Goal: Use online tool/utility: Utilize a website feature to perform a specific function

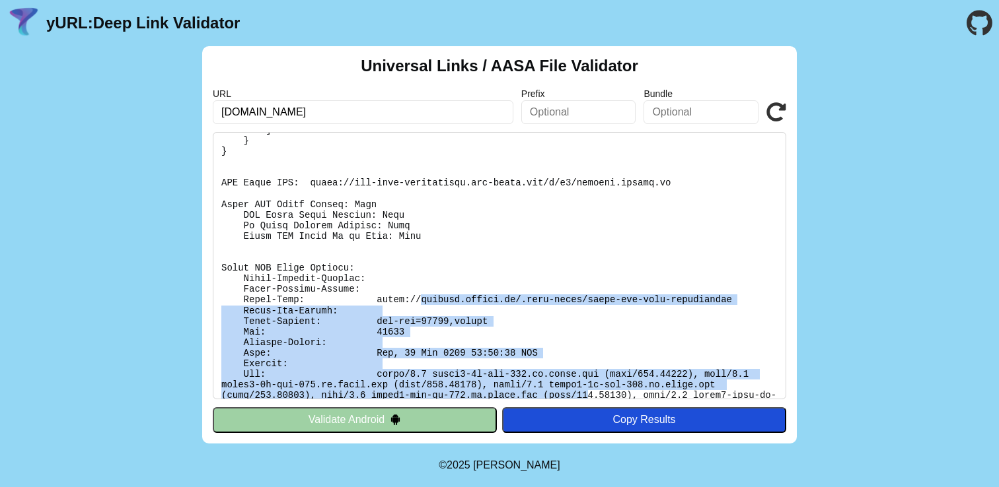
scroll to position [376, 0]
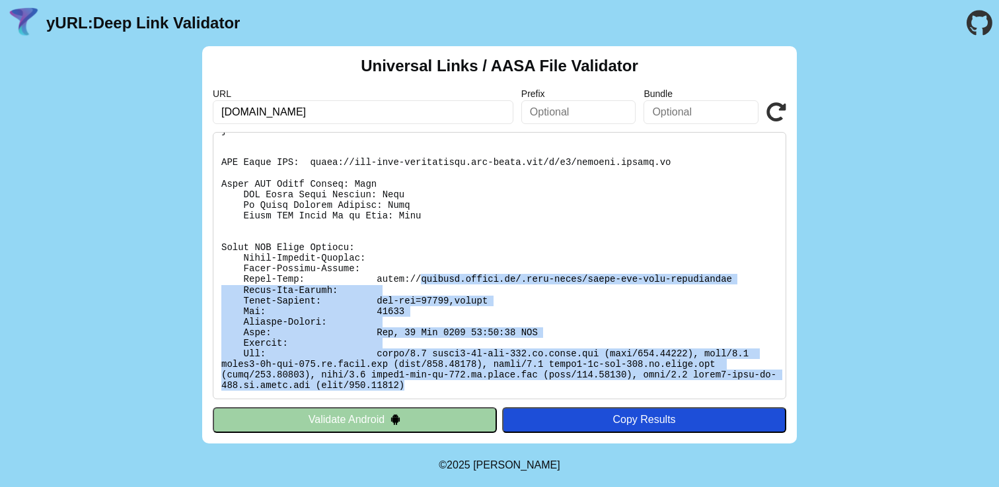
drag, startPoint x: 422, startPoint y: 301, endPoint x: 605, endPoint y: 392, distance: 204.1
click at [605, 392] on pre at bounding box center [499, 265] width 573 height 267
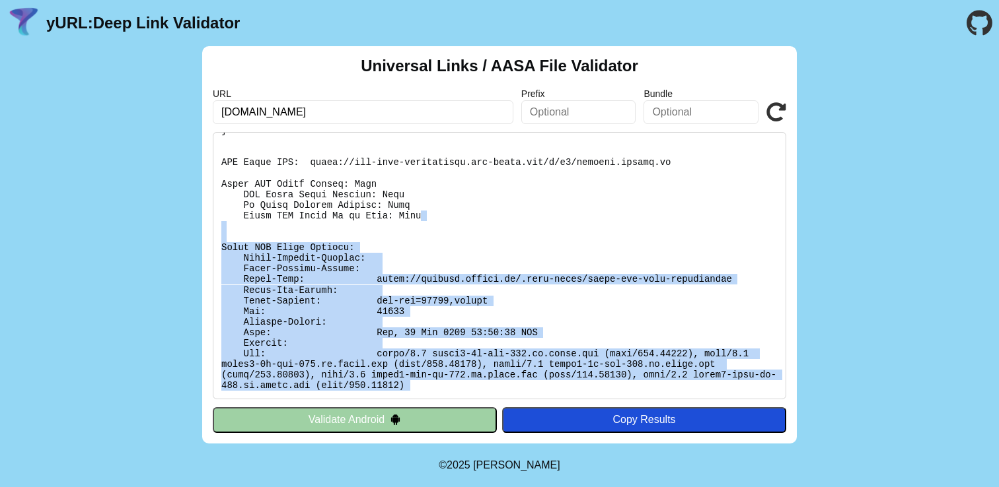
drag, startPoint x: 605, startPoint y: 392, endPoint x: 441, endPoint y: 213, distance: 242.6
click at [441, 213] on pre at bounding box center [499, 265] width 573 height 267
drag, startPoint x: 441, startPoint y: 213, endPoint x: 646, endPoint y: 397, distance: 275.5
click at [646, 397] on pre at bounding box center [499, 265] width 573 height 267
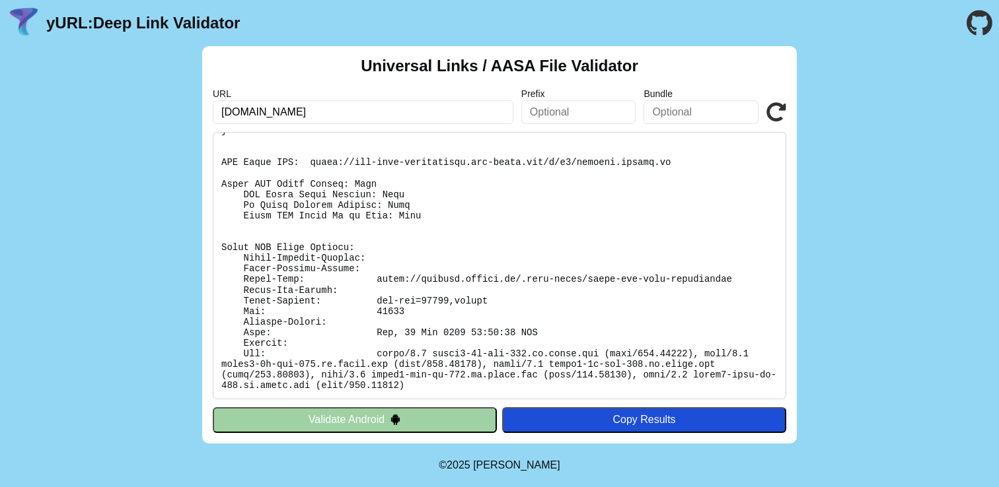
click at [526, 256] on pre at bounding box center [499, 265] width 573 height 267
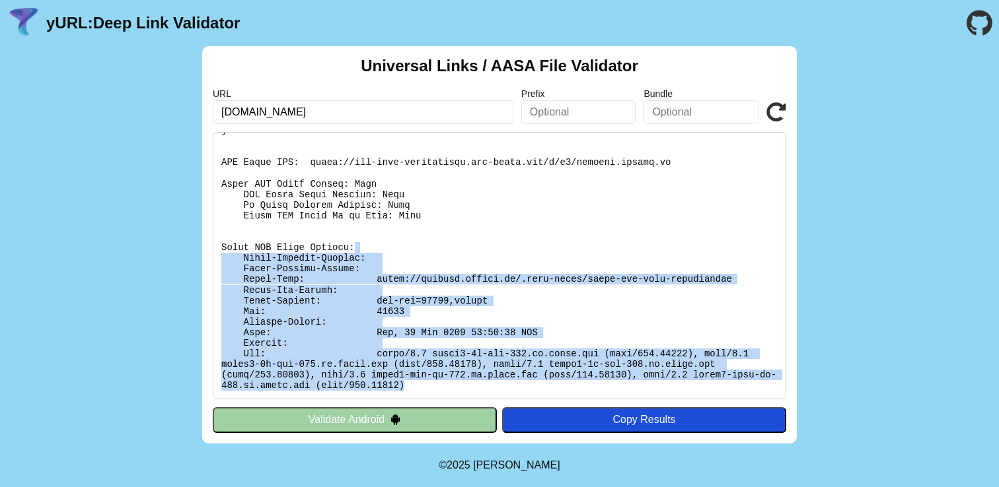
drag, startPoint x: 509, startPoint y: 243, endPoint x: 609, endPoint y: 386, distance: 174.1
click at [609, 386] on pre at bounding box center [499, 265] width 573 height 267
drag, startPoint x: 609, startPoint y: 386, endPoint x: 485, endPoint y: 246, distance: 186.6
click at [485, 246] on pre at bounding box center [499, 265] width 573 height 267
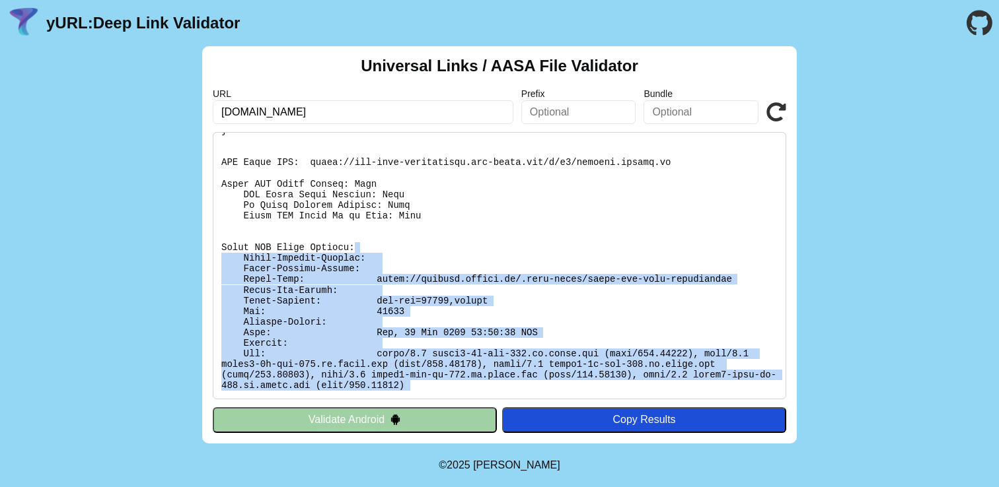
click at [485, 246] on pre at bounding box center [499, 265] width 573 height 267
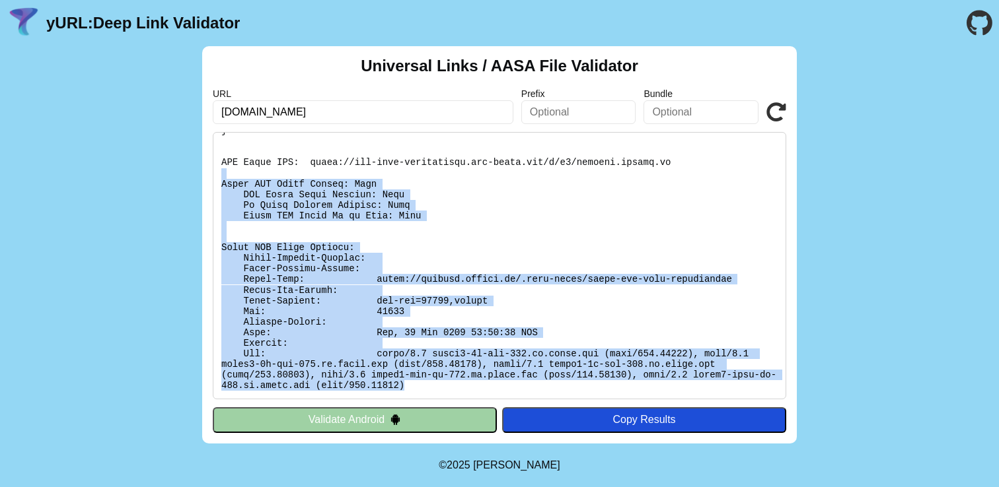
drag, startPoint x: 444, startPoint y: 174, endPoint x: 653, endPoint y: 388, distance: 298.4
click at [653, 388] on pre at bounding box center [499, 265] width 573 height 267
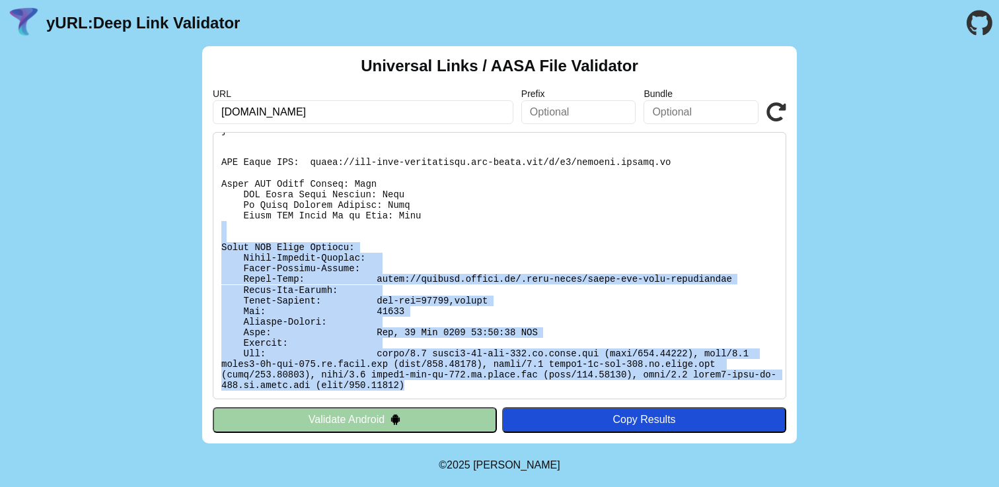
drag, startPoint x: 653, startPoint y: 390, endPoint x: 486, endPoint y: 224, distance: 235.4
click at [486, 224] on pre at bounding box center [499, 265] width 573 height 267
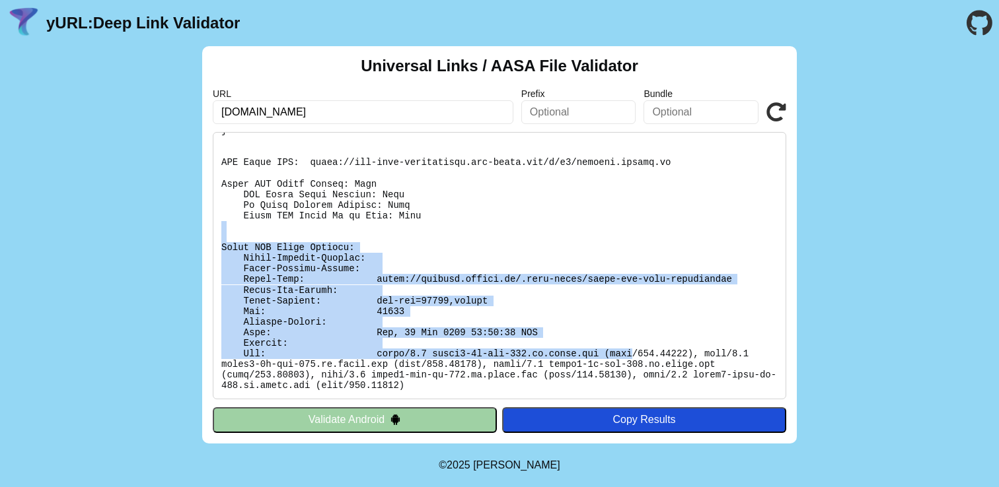
drag, startPoint x: 486, startPoint y: 224, endPoint x: 609, endPoint y: 354, distance: 178.9
click at [609, 354] on pre at bounding box center [499, 265] width 573 height 267
click at [530, 265] on pre at bounding box center [499, 265] width 573 height 267
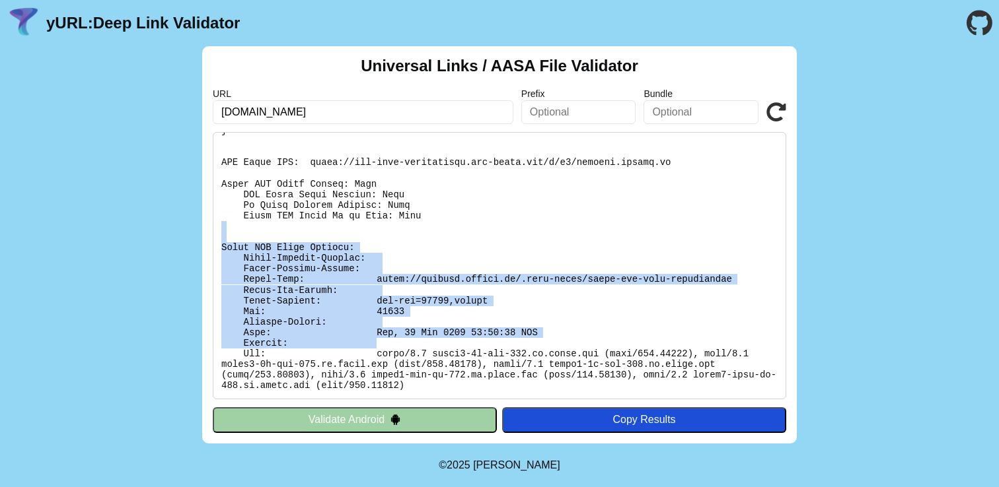
drag, startPoint x: 473, startPoint y: 221, endPoint x: 596, endPoint y: 353, distance: 179.9
click at [588, 339] on pre at bounding box center [499, 265] width 573 height 267
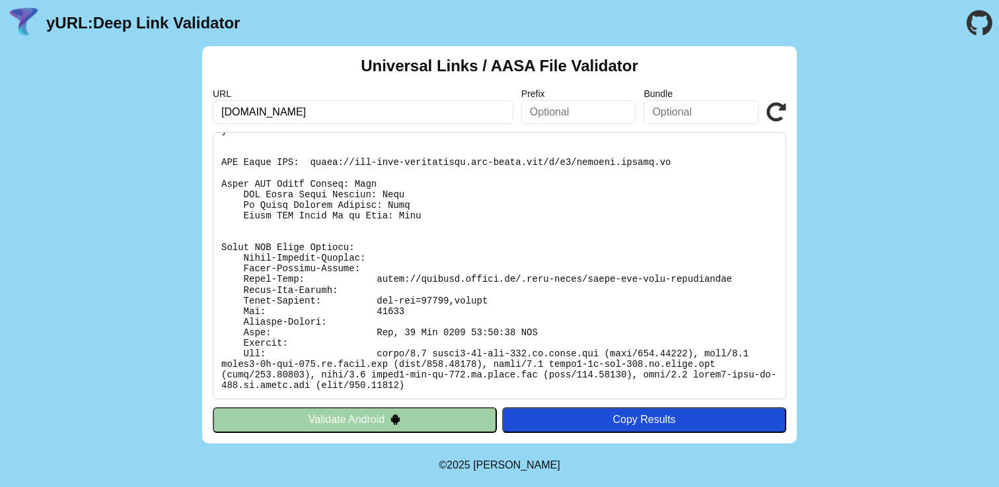
click at [602, 359] on pre at bounding box center [499, 265] width 573 height 267
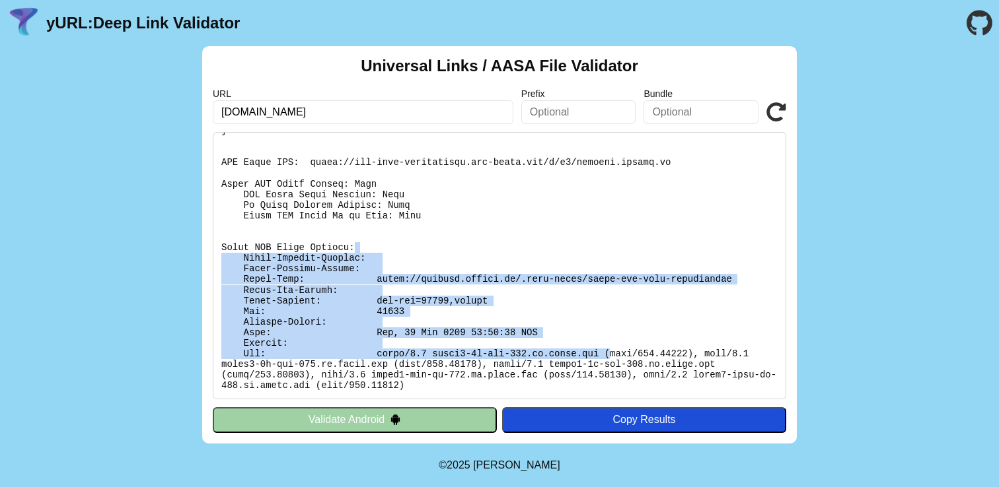
drag, startPoint x: 602, startPoint y: 355, endPoint x: 487, endPoint y: 250, distance: 156.1
click at [487, 250] on pre at bounding box center [499, 265] width 573 height 267
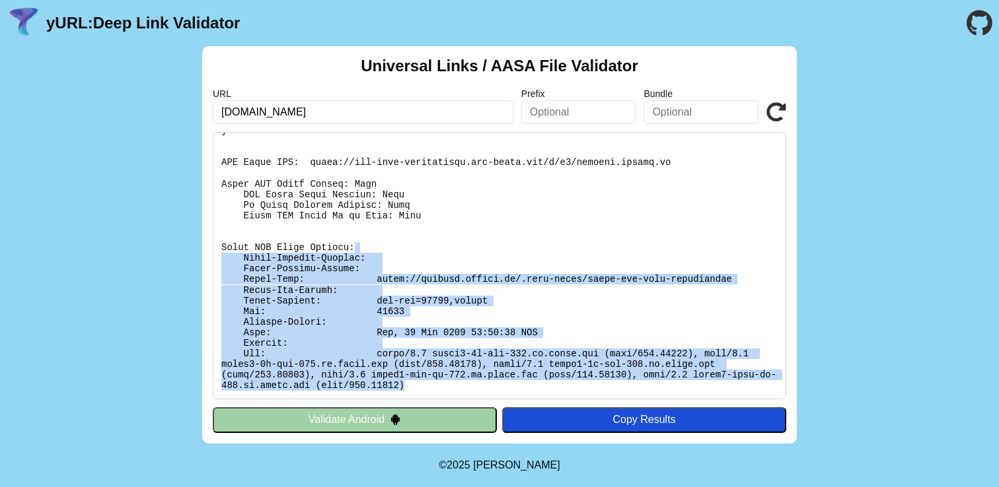
drag, startPoint x: 487, startPoint y: 246, endPoint x: 631, endPoint y: 380, distance: 196.7
click at [631, 380] on pre at bounding box center [499, 265] width 573 height 267
drag, startPoint x: 631, startPoint y: 380, endPoint x: 499, endPoint y: 252, distance: 184.0
click at [499, 252] on pre at bounding box center [499, 265] width 573 height 267
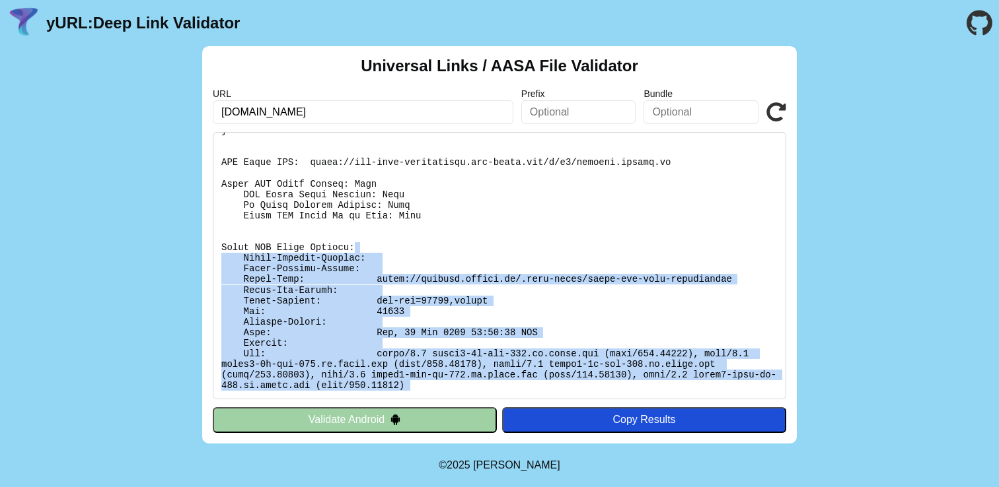
click at [499, 252] on pre at bounding box center [499, 265] width 573 height 267
drag, startPoint x: 497, startPoint y: 248, endPoint x: 625, endPoint y: 388, distance: 190.2
click at [625, 388] on pre at bounding box center [499, 265] width 573 height 267
drag, startPoint x: 625, startPoint y: 388, endPoint x: 450, endPoint y: 219, distance: 243.8
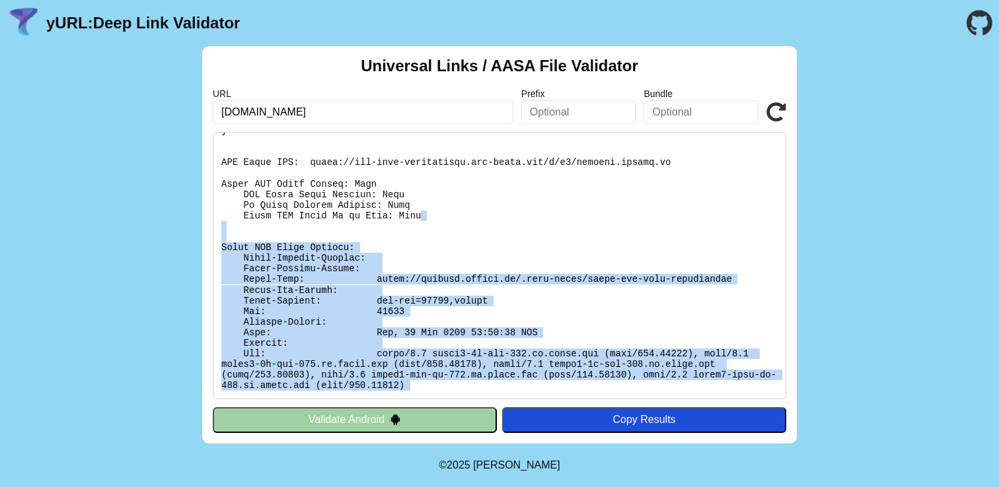
click at [450, 219] on pre at bounding box center [499, 265] width 573 height 267
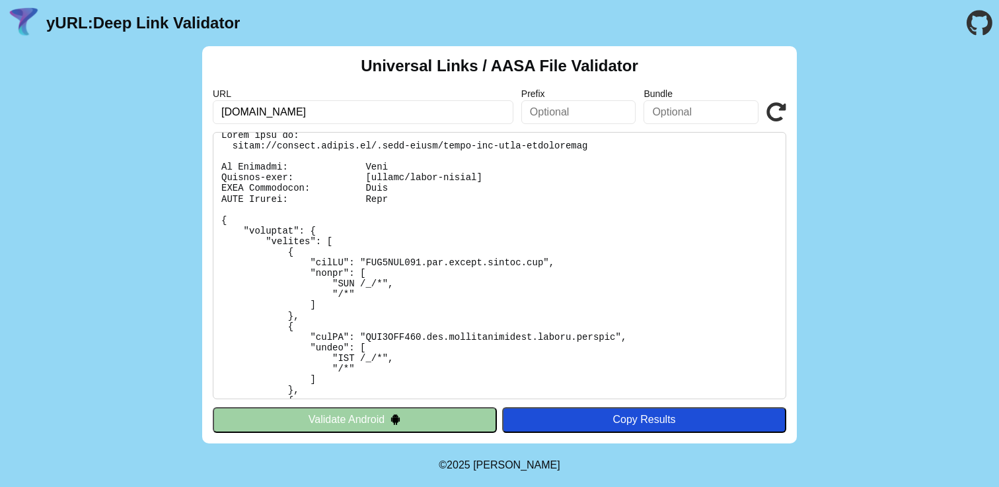
scroll to position [0, 0]
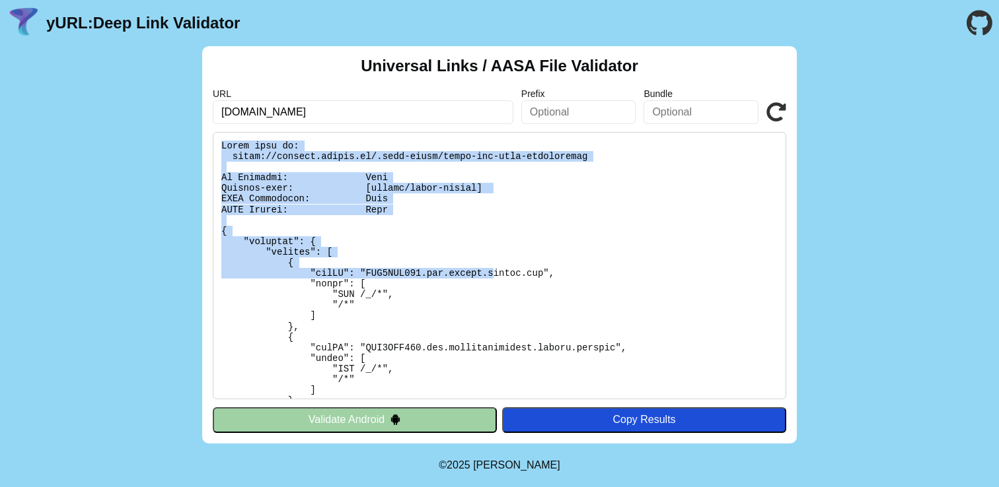
drag, startPoint x: 221, startPoint y: 147, endPoint x: 492, endPoint y: 269, distance: 297.3
click at [492, 269] on pre at bounding box center [499, 265] width 573 height 267
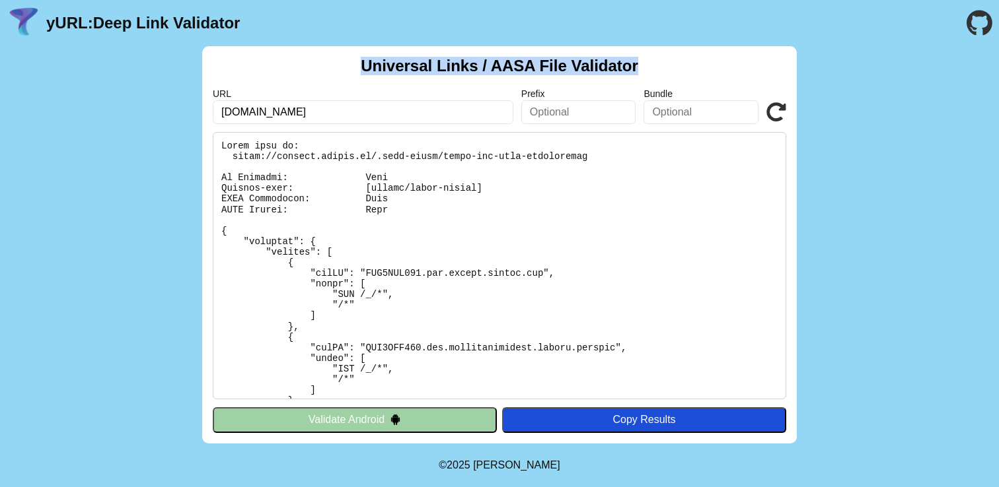
drag, startPoint x: 347, startPoint y: 55, endPoint x: 651, endPoint y: 57, distance: 303.1
click at [651, 57] on div "Universal Links / AASA File Validator URL members.sonder.io Prefix Bundle Valid…" at bounding box center [499, 245] width 594 height 398
drag, startPoint x: 647, startPoint y: 57, endPoint x: 369, endPoint y: 57, distance: 278.0
click at [369, 57] on div "Universal Links / AASA File Validator URL members.sonder.io Prefix Bundle Valid…" at bounding box center [499, 245] width 594 height 398
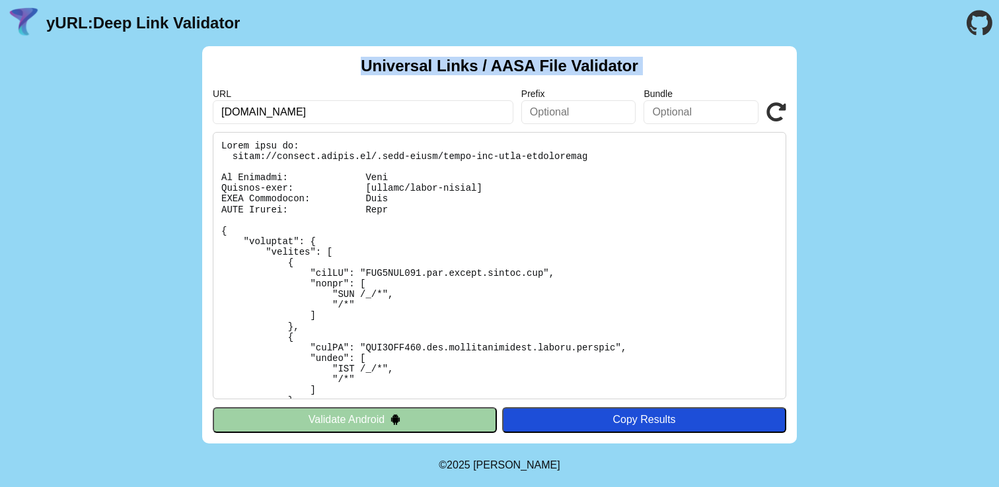
click at [369, 57] on h2 "Universal Links / AASA File Validator" at bounding box center [499, 66] width 277 height 18
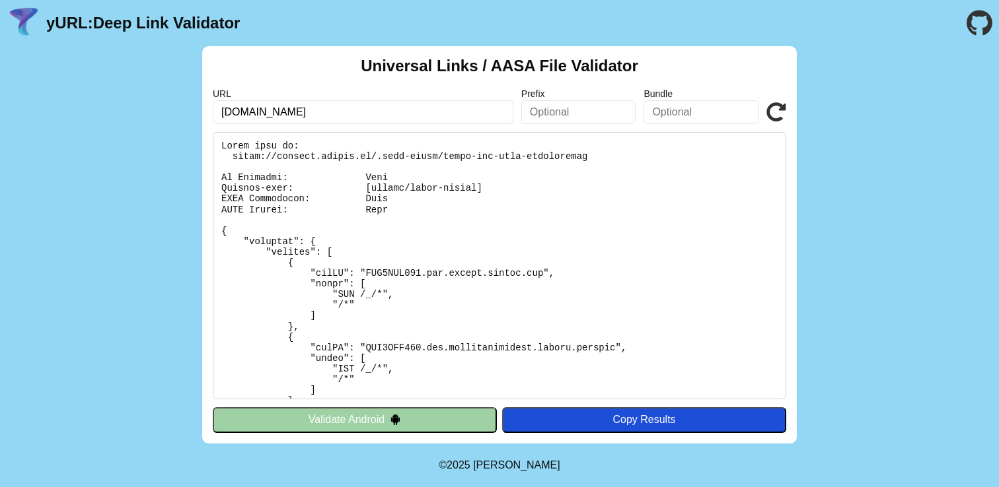
drag, startPoint x: 312, startPoint y: 113, endPoint x: 211, endPoint y: 113, distance: 101.0
click at [211, 114] on div "Universal Links / AASA File Validator URL members.sonder.io Prefix Bundle Valid…" at bounding box center [499, 245] width 594 height 398
type input "mp.staging.sondersafe.com"
click at [771, 112] on icon at bounding box center [776, 112] width 20 height 20
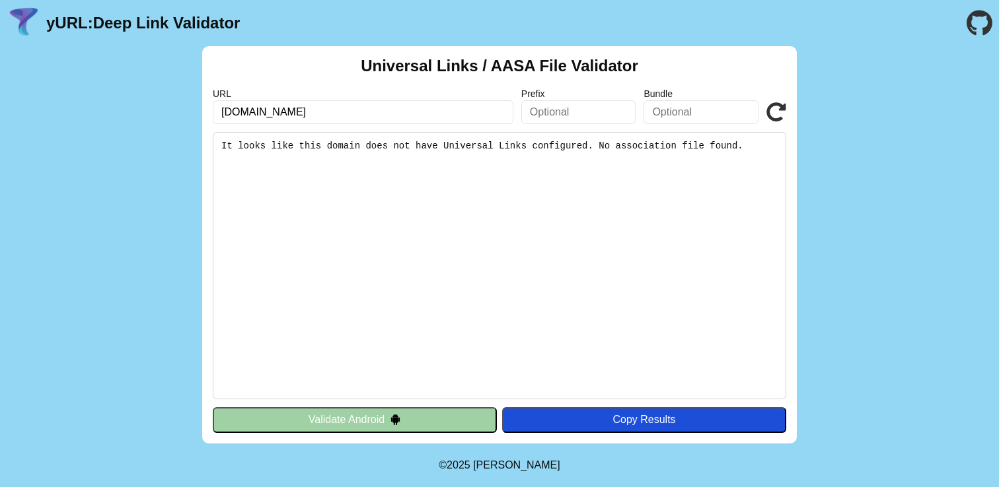
click at [685, 155] on pre "It looks like this domain does not have Universal Links configured. No associat…" at bounding box center [499, 265] width 573 height 267
click at [360, 112] on input "mp.staging.sondersafe.com" at bounding box center [363, 112] width 300 height 24
drag, startPoint x: 360, startPoint y: 112, endPoint x: 208, endPoint y: 107, distance: 152.0
click at [207, 107] on div "Universal Links / AASA File Validator URL mp.staging.sondersafe.com Prefix Bund…" at bounding box center [499, 245] width 594 height 398
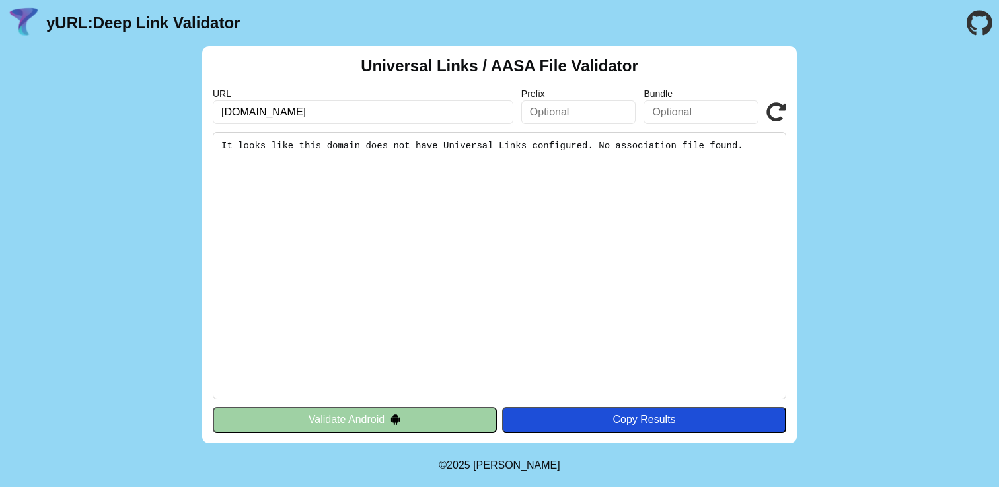
paste input "embers.sonder.io"
type input "[DOMAIN_NAME]"
click at [775, 110] on icon at bounding box center [776, 112] width 20 height 20
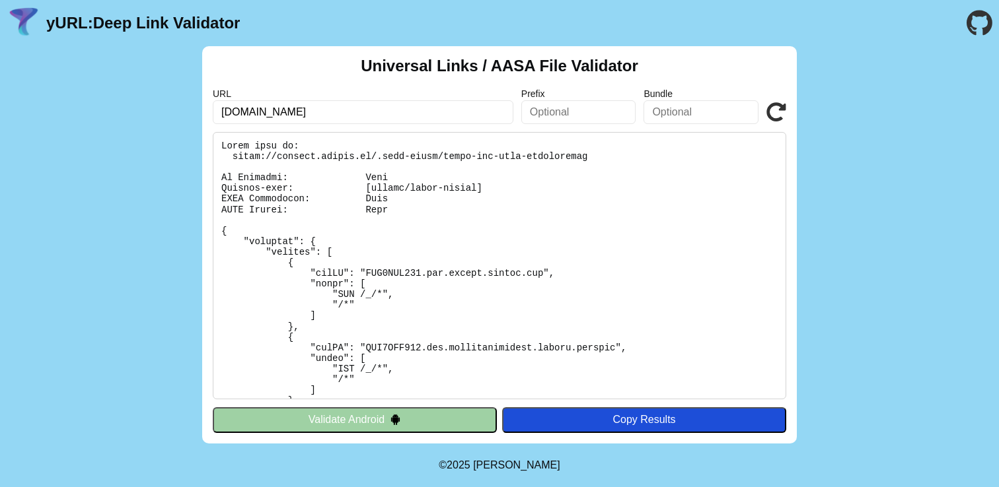
click at [431, 419] on button "Validate Android" at bounding box center [355, 419] width 284 height 25
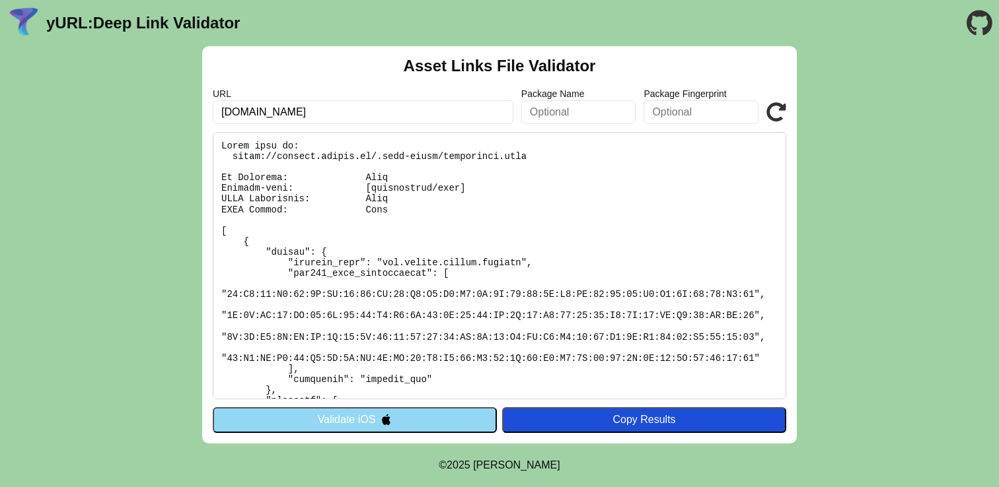
click at [366, 411] on button "Validate iOS" at bounding box center [355, 419] width 284 height 25
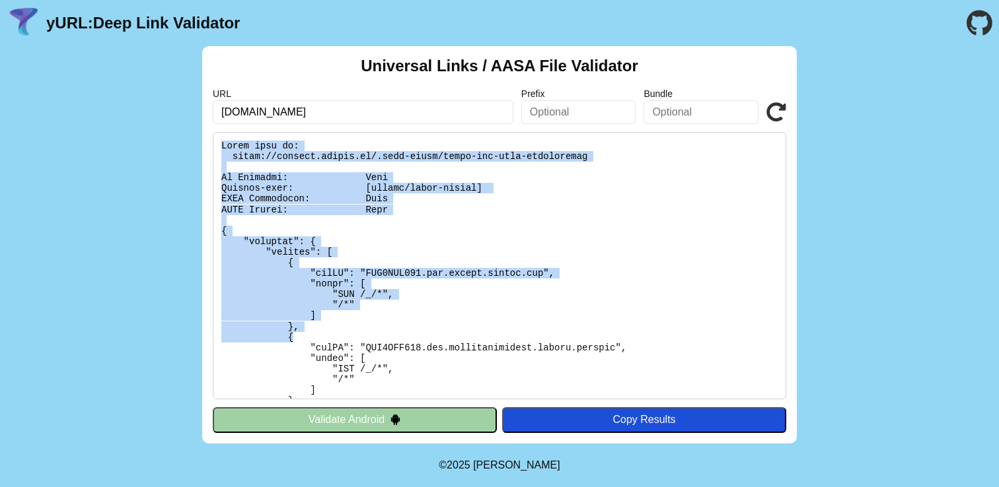
drag, startPoint x: 237, startPoint y: 143, endPoint x: 649, endPoint y: 342, distance: 457.0
click at [649, 342] on pre at bounding box center [499, 265] width 573 height 267
drag, startPoint x: 626, startPoint y: 299, endPoint x: 484, endPoint y: 134, distance: 217.8
click at [484, 134] on pre at bounding box center [499, 265] width 573 height 267
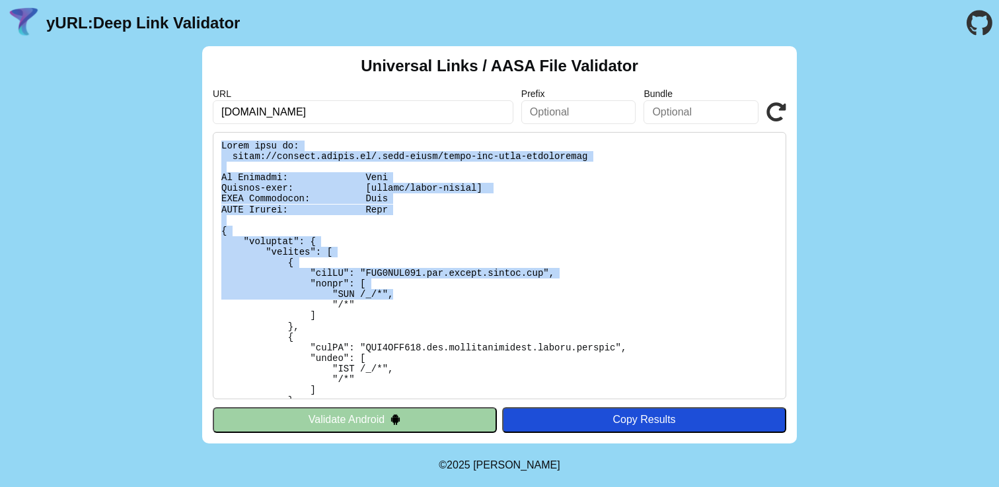
click at [484, 134] on pre at bounding box center [499, 265] width 573 height 267
drag, startPoint x: 484, startPoint y: 134, endPoint x: 573, endPoint y: 322, distance: 207.4
click at [573, 322] on pre at bounding box center [499, 265] width 573 height 267
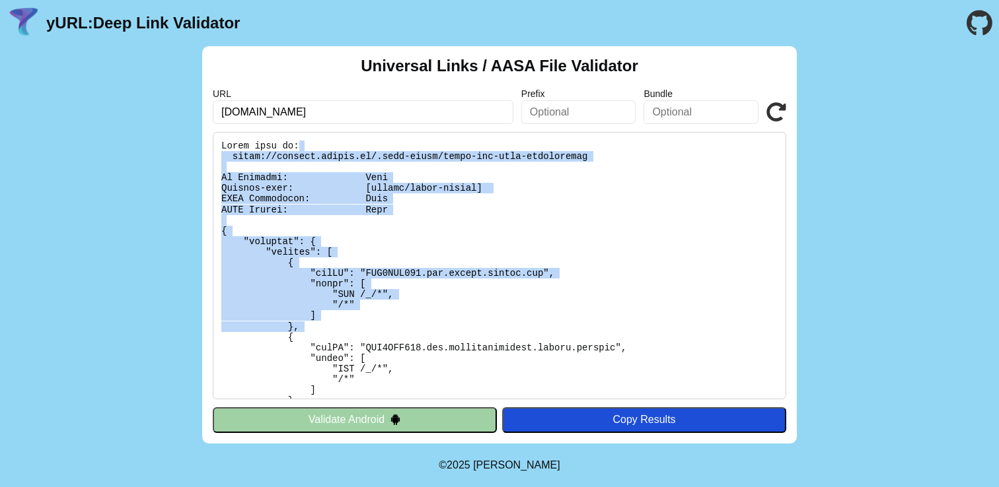
drag, startPoint x: 573, startPoint y: 322, endPoint x: 449, endPoint y: 142, distance: 218.0
click at [449, 142] on pre at bounding box center [499, 265] width 573 height 267
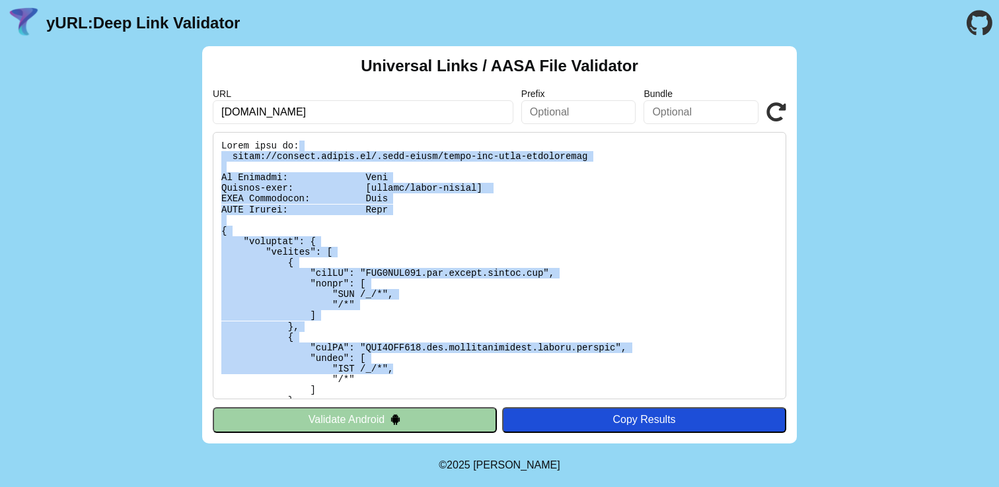
drag, startPoint x: 447, startPoint y: 142, endPoint x: 650, endPoint y: 369, distance: 304.5
click at [650, 369] on pre at bounding box center [499, 265] width 573 height 267
drag, startPoint x: 650, startPoint y: 369, endPoint x: 534, endPoint y: 148, distance: 249.9
click at [534, 148] on pre at bounding box center [499, 265] width 573 height 267
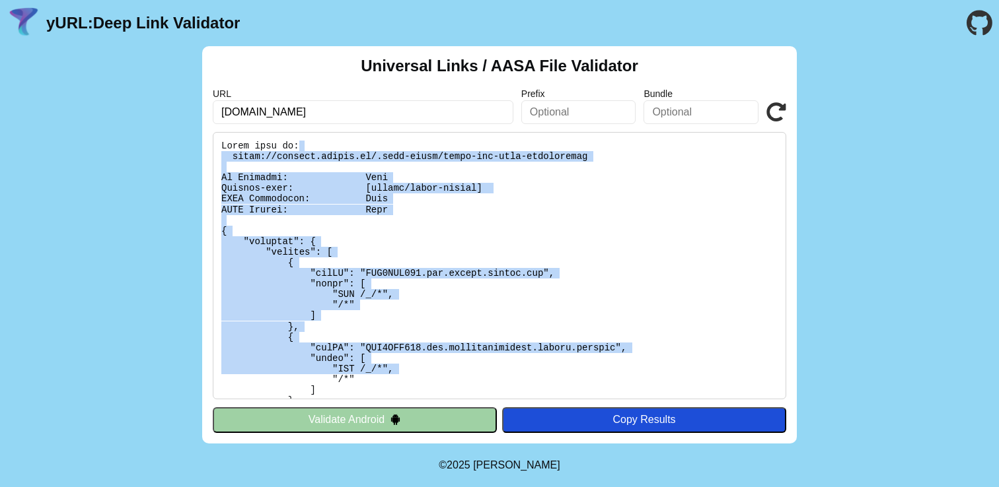
click at [534, 148] on pre at bounding box center [499, 265] width 573 height 267
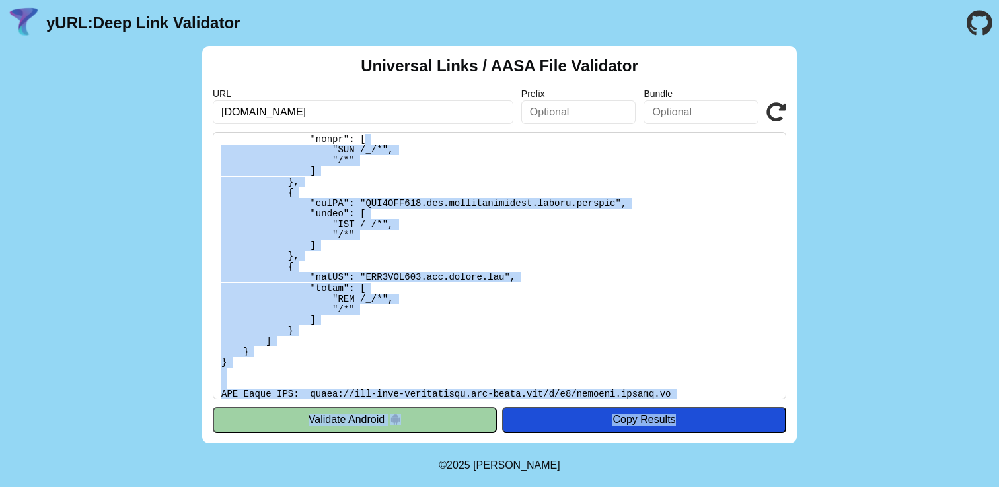
scroll to position [376, 0]
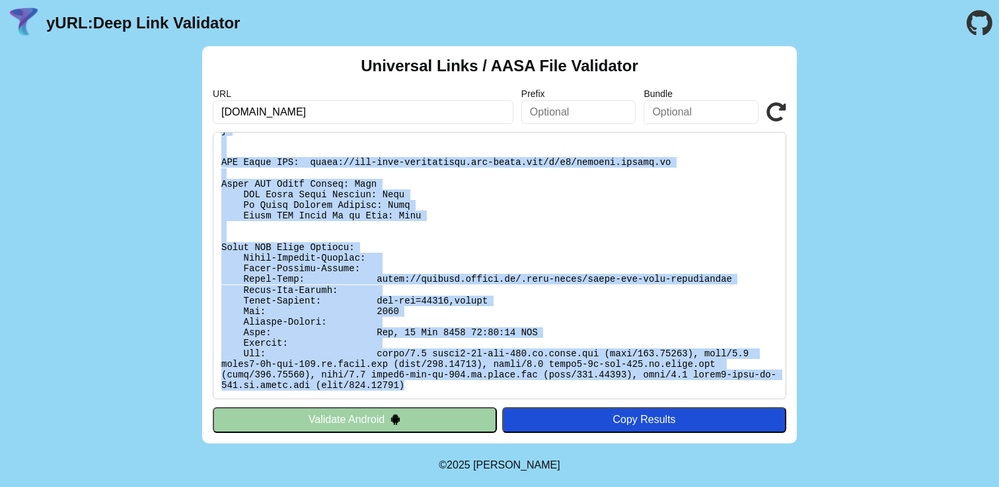
drag, startPoint x: 566, startPoint y: 287, endPoint x: 668, endPoint y: 391, distance: 145.7
click at [668, 391] on pre at bounding box center [499, 265] width 573 height 267
click at [668, 392] on pre at bounding box center [499, 265] width 573 height 267
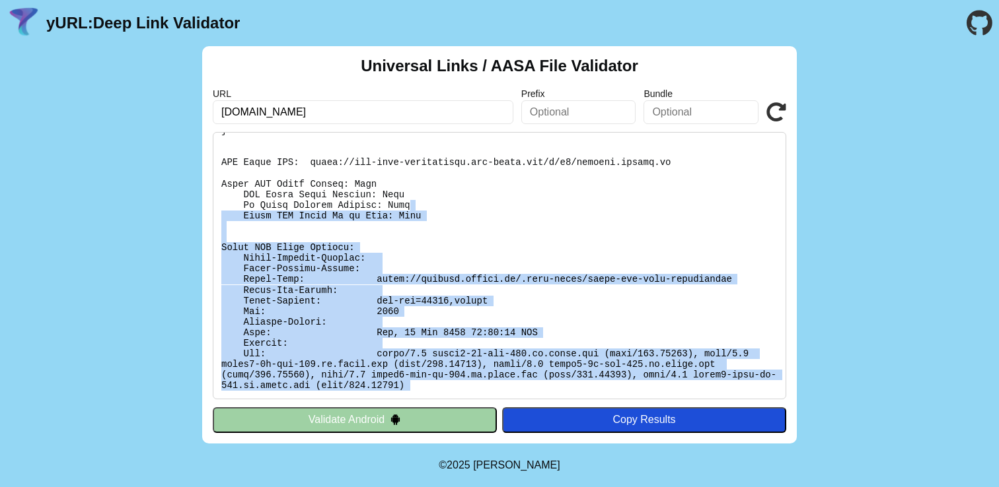
drag, startPoint x: 668, startPoint y: 392, endPoint x: 526, endPoint y: 201, distance: 237.5
click at [526, 201] on pre at bounding box center [499, 265] width 573 height 267
drag, startPoint x: 526, startPoint y: 201, endPoint x: 656, endPoint y: 390, distance: 229.0
click at [656, 390] on pre at bounding box center [499, 265] width 573 height 267
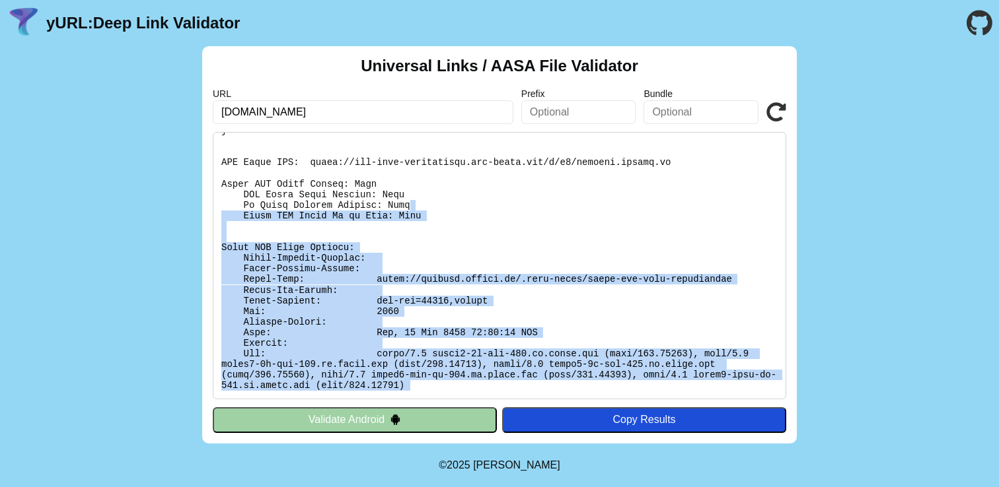
click at [656, 390] on pre at bounding box center [499, 265] width 573 height 267
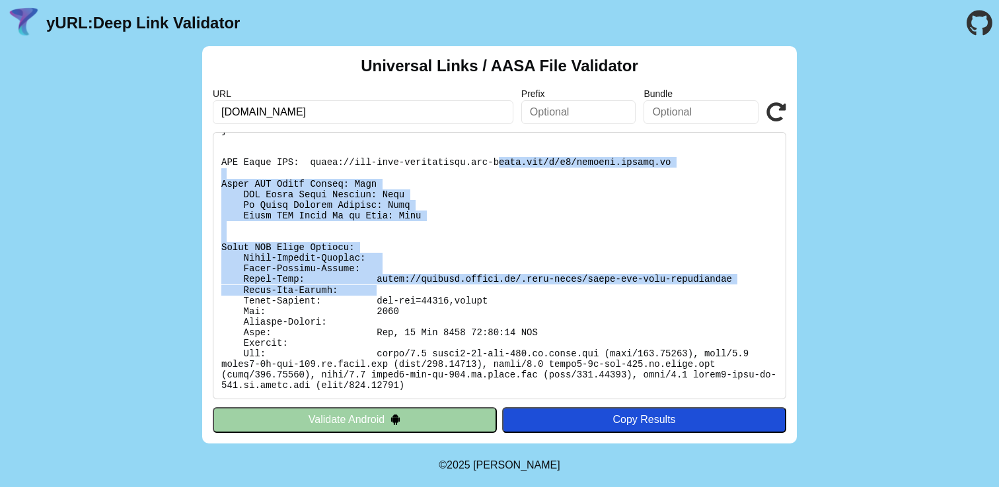
drag, startPoint x: 581, startPoint y: 276, endPoint x: 498, endPoint y: 157, distance: 144.7
click at [499, 157] on pre at bounding box center [499, 265] width 573 height 267
click at [498, 157] on pre at bounding box center [499, 265] width 573 height 267
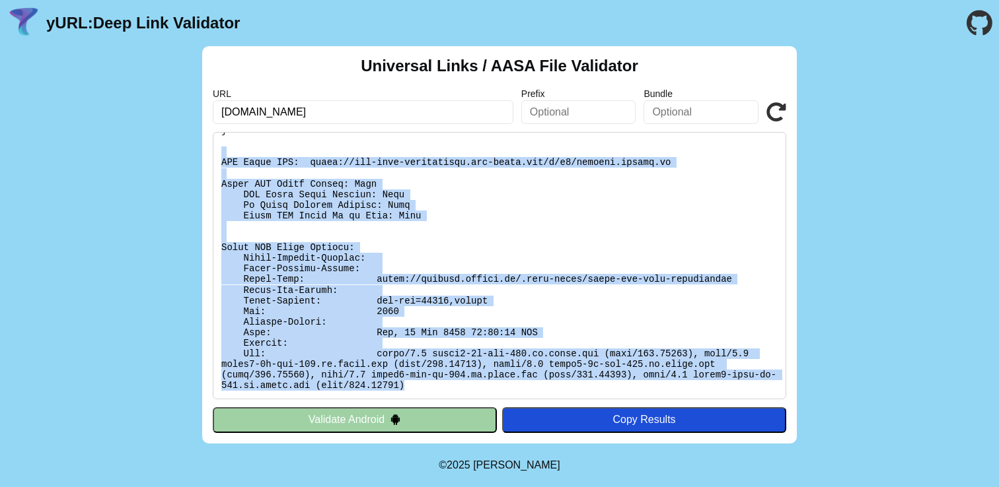
drag, startPoint x: 495, startPoint y: 155, endPoint x: 699, endPoint y: 391, distance: 311.9
click at [699, 391] on pre at bounding box center [499, 265] width 573 height 267
drag, startPoint x: 223, startPoint y: 144, endPoint x: 592, endPoint y: 394, distance: 446.6
click at [592, 394] on pre at bounding box center [499, 265] width 573 height 267
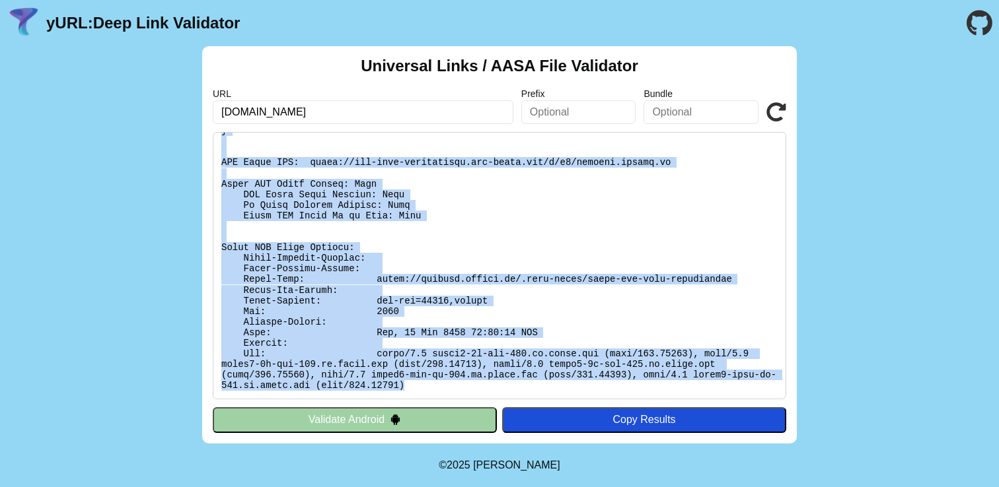
click at [592, 394] on pre at bounding box center [499, 265] width 573 height 267
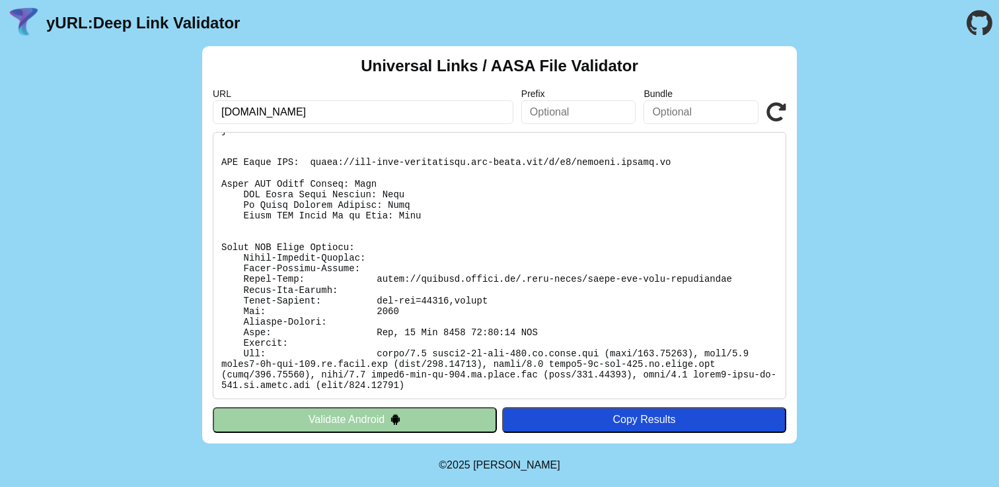
click at [592, 390] on pre at bounding box center [499, 265] width 573 height 267
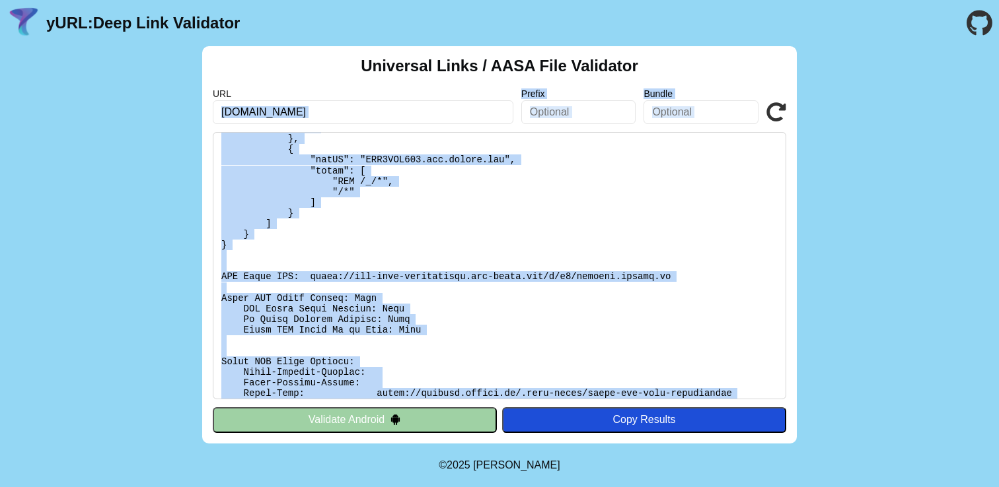
scroll to position [0, 0]
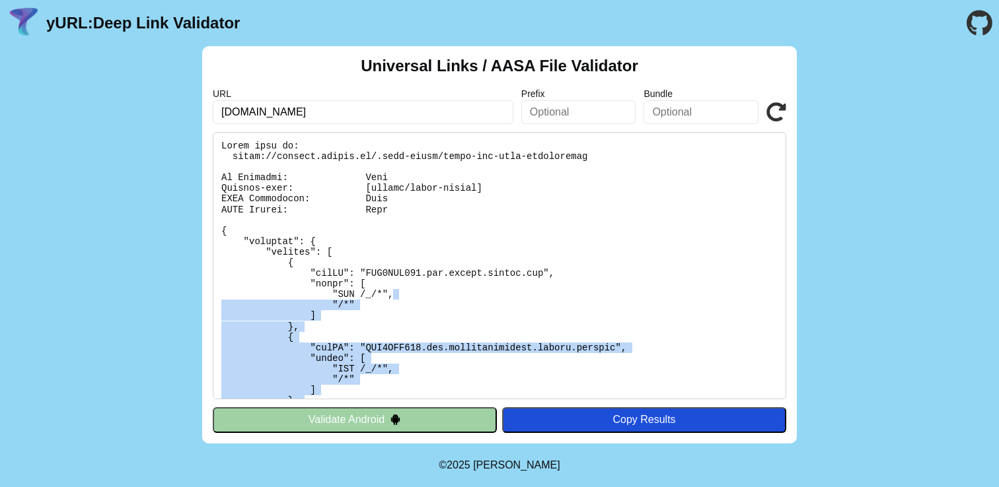
drag, startPoint x: 592, startPoint y: 390, endPoint x: 532, endPoint y: 297, distance: 110.8
click at [532, 297] on pre at bounding box center [499, 265] width 573 height 267
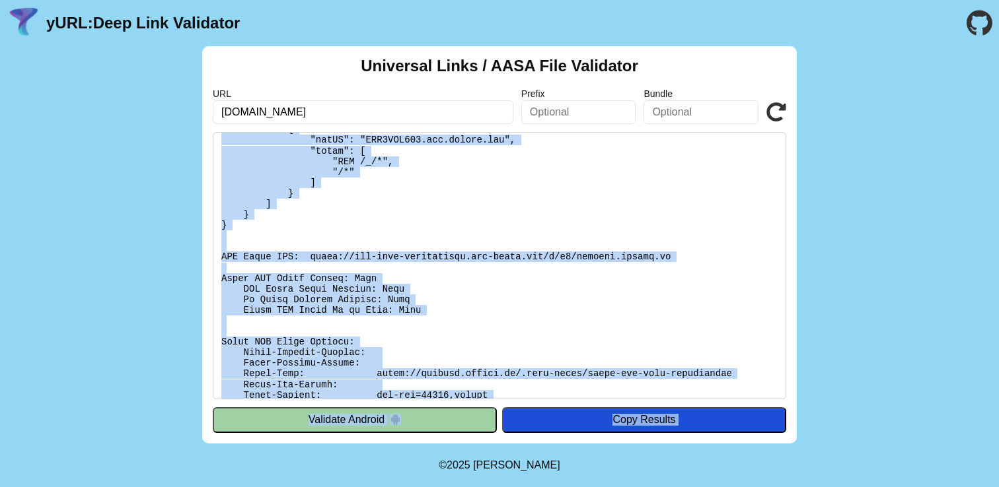
scroll to position [376, 0]
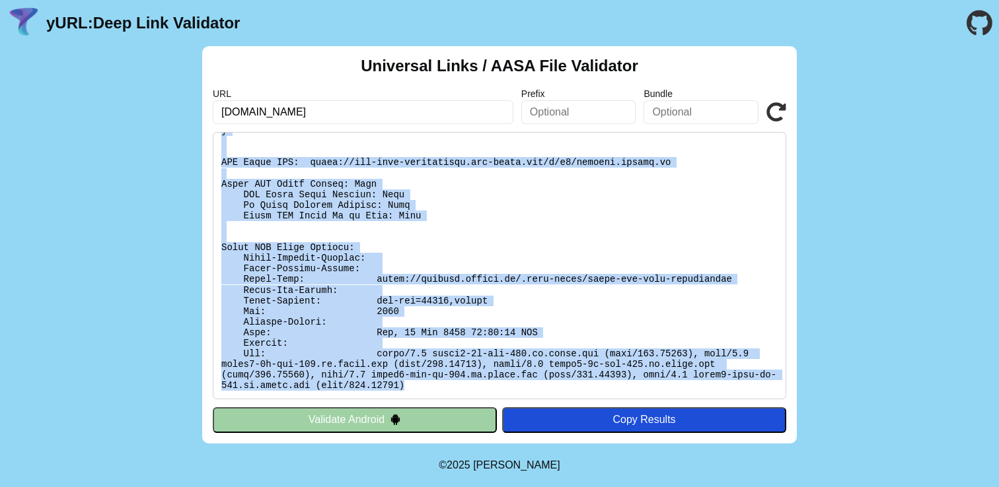
drag, startPoint x: 219, startPoint y: 232, endPoint x: 485, endPoint y: 395, distance: 312.2
click at [485, 395] on pre at bounding box center [499, 265] width 573 height 267
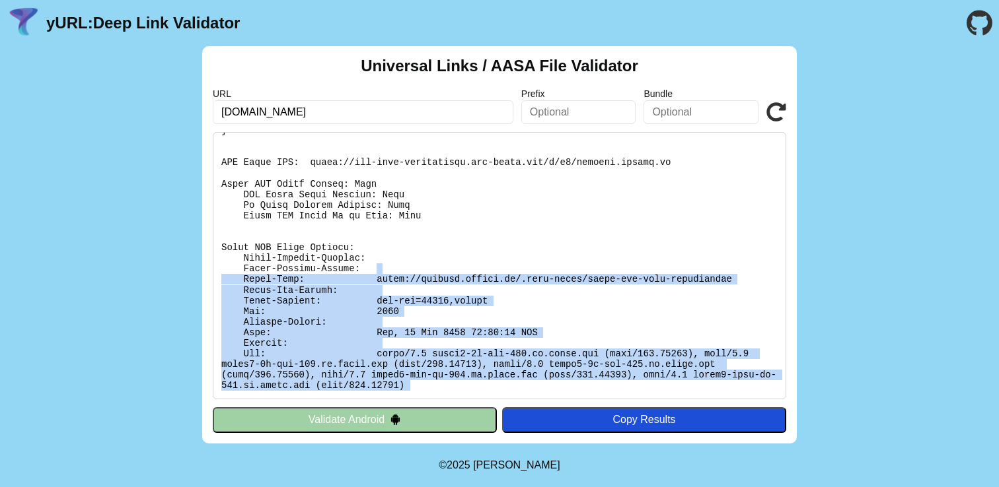
drag, startPoint x: 485, startPoint y: 395, endPoint x: 405, endPoint y: 272, distance: 146.5
click at [405, 272] on pre at bounding box center [499, 265] width 573 height 267
drag, startPoint x: 402, startPoint y: 234, endPoint x: 493, endPoint y: 395, distance: 185.1
click at [493, 395] on pre at bounding box center [499, 265] width 573 height 267
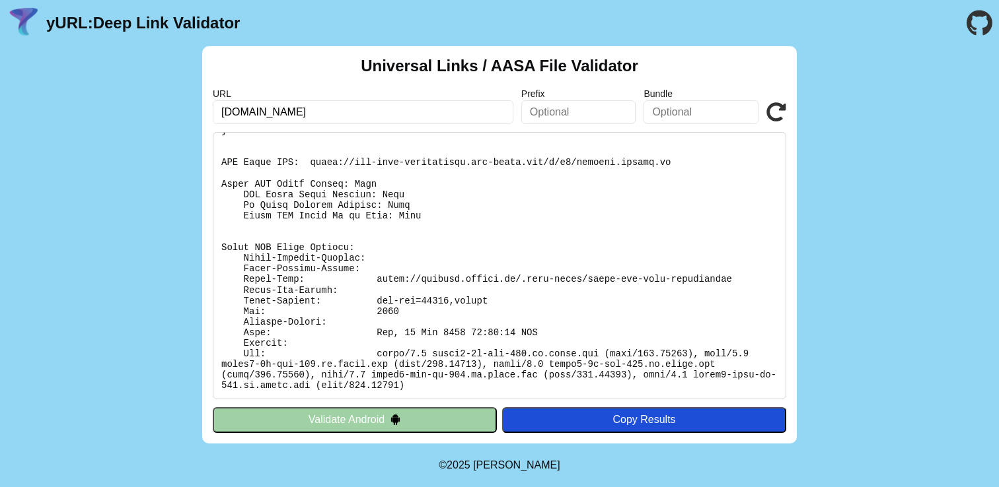
click at [493, 394] on pre at bounding box center [499, 265] width 573 height 267
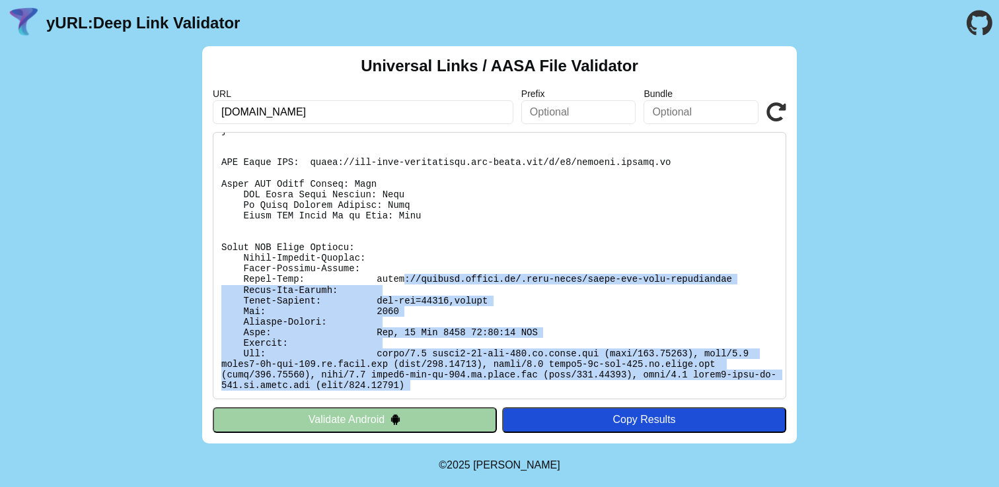
drag, startPoint x: 493, startPoint y: 394, endPoint x: 403, endPoint y: 281, distance: 144.3
click at [403, 281] on pre at bounding box center [499, 265] width 573 height 267
drag, startPoint x: 403, startPoint y: 273, endPoint x: 493, endPoint y: 388, distance: 145.3
click at [493, 388] on pre at bounding box center [499, 265] width 573 height 267
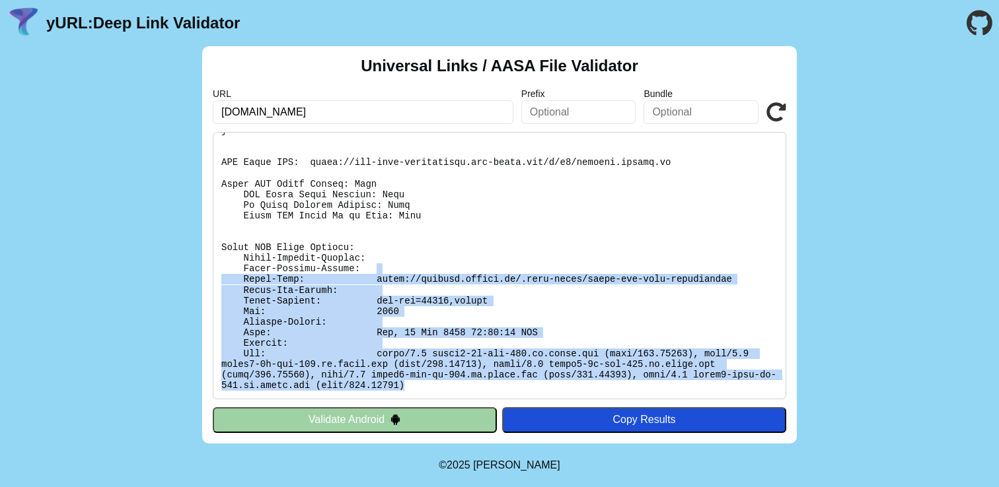
click at [483, 370] on pre at bounding box center [499, 265] width 573 height 267
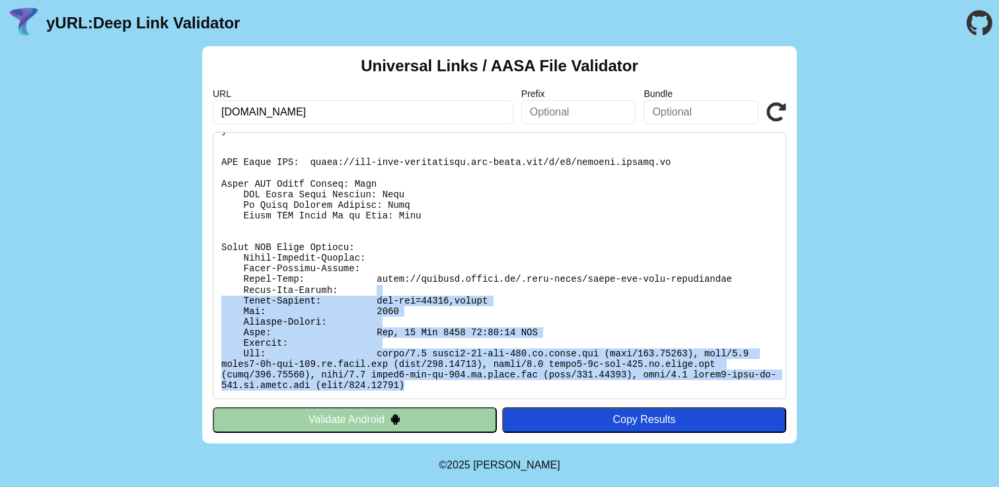
drag, startPoint x: 483, startPoint y: 383, endPoint x: 437, endPoint y: 289, distance: 104.6
click at [437, 289] on pre at bounding box center [499, 265] width 573 height 267
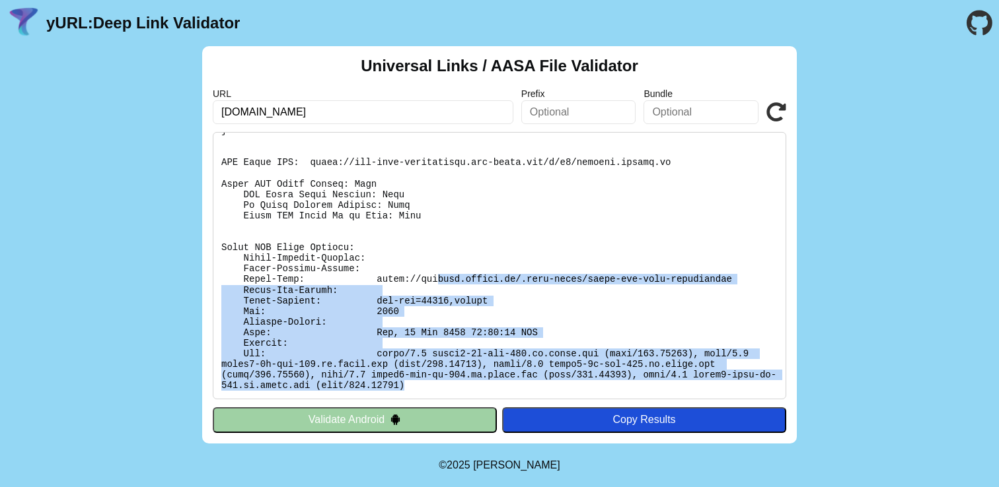
drag, startPoint x: 436, startPoint y: 284, endPoint x: 516, endPoint y: 395, distance: 137.1
click at [516, 396] on pre at bounding box center [499, 265] width 573 height 267
click at [516, 395] on pre at bounding box center [499, 265] width 573 height 267
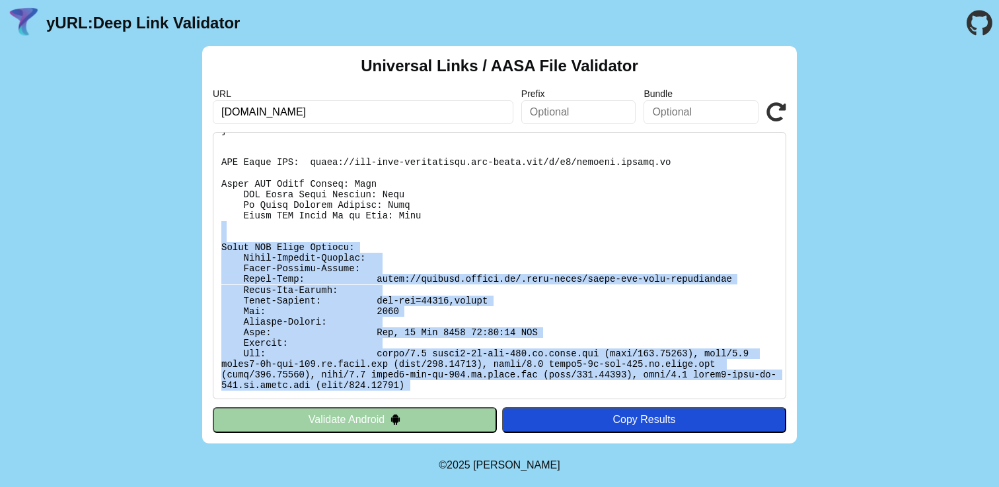
drag, startPoint x: 516, startPoint y: 395, endPoint x: 437, endPoint y: 222, distance: 190.6
click at [437, 222] on pre at bounding box center [499, 265] width 573 height 267
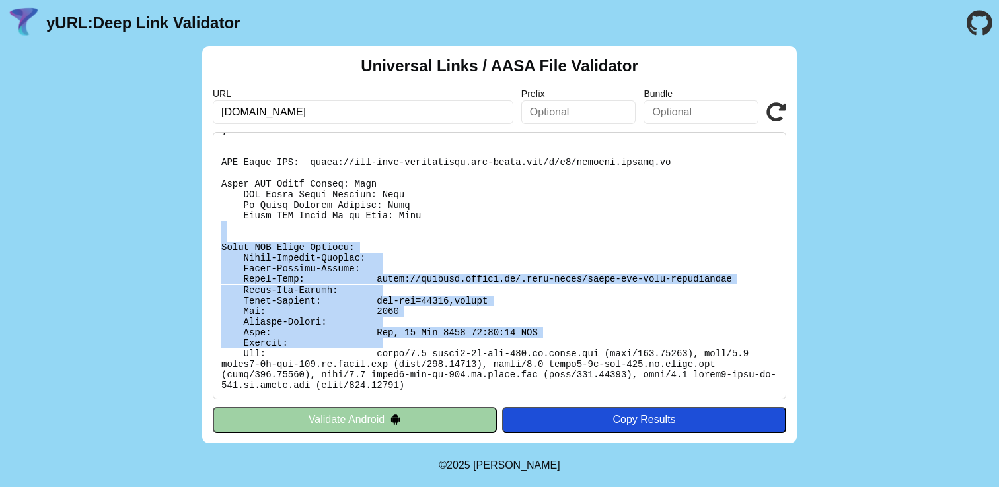
drag, startPoint x: 437, startPoint y: 222, endPoint x: 523, endPoint y: 345, distance: 150.8
click at [523, 345] on pre at bounding box center [499, 265] width 573 height 267
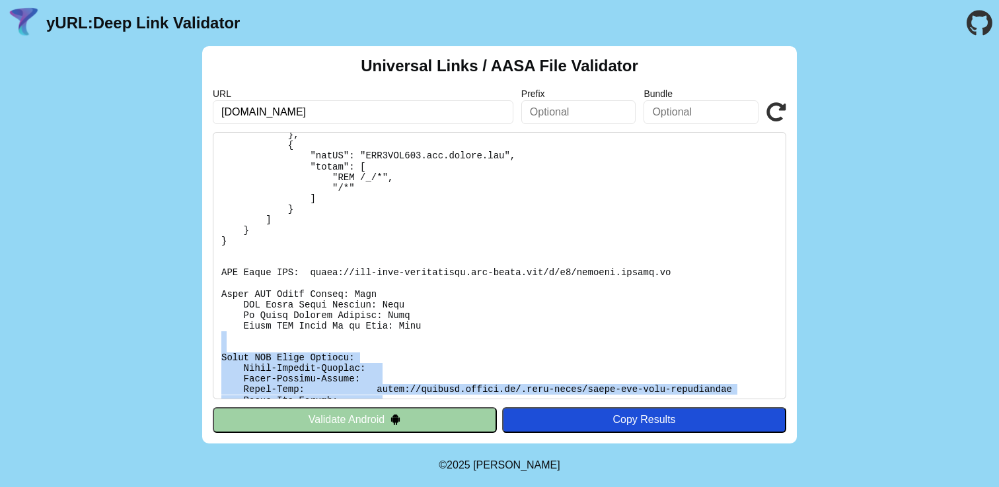
scroll to position [0, 0]
